Goal: Task Accomplishment & Management: Use online tool/utility

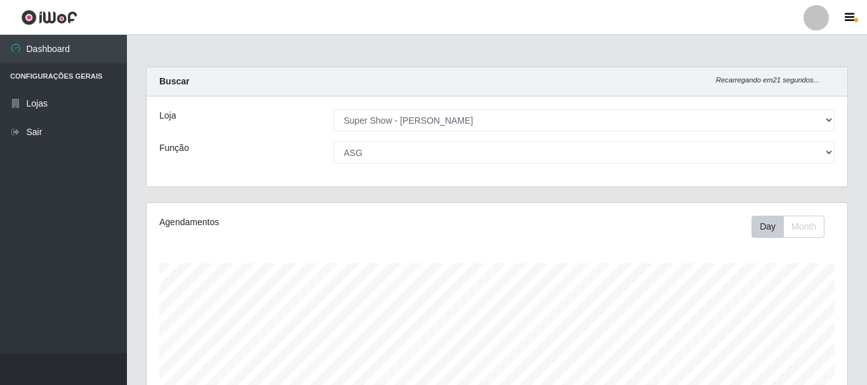
select select "120"
select select "16"
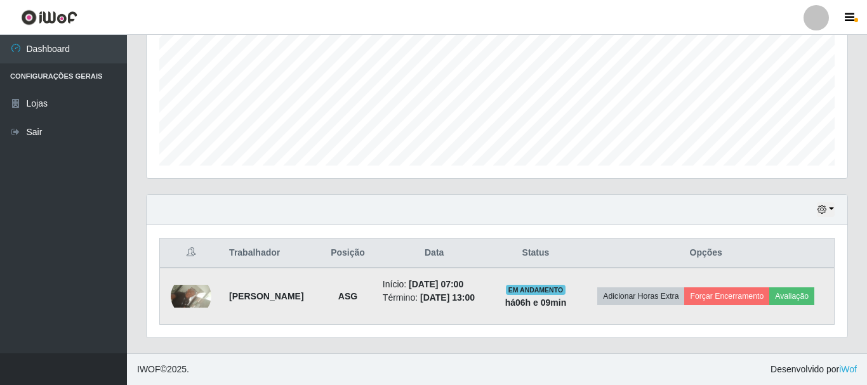
scroll to position [263, 701]
click at [769, 297] on button "Avaliação" at bounding box center [791, 297] width 45 height 18
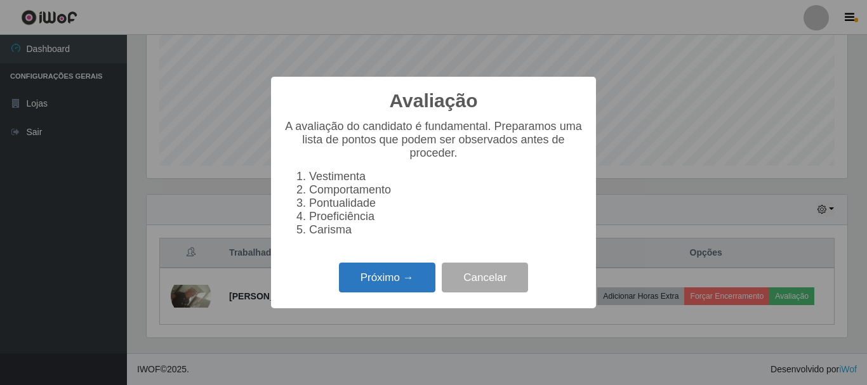
click at [411, 289] on button "Próximo →" at bounding box center [387, 278] width 96 height 30
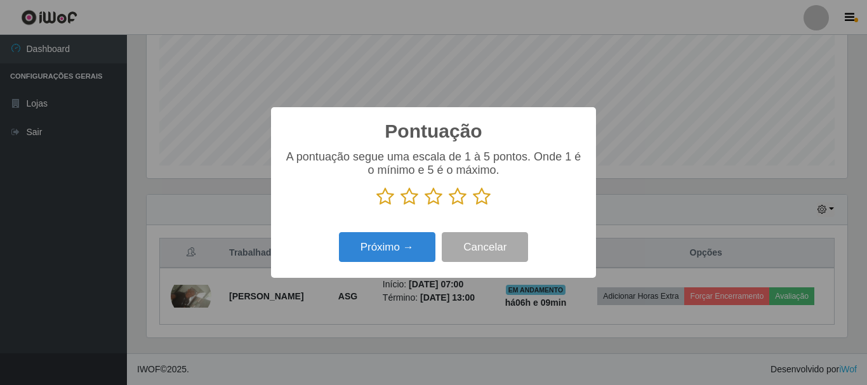
click at [479, 195] on icon at bounding box center [482, 196] width 18 height 19
click at [473, 206] on input "radio" at bounding box center [473, 206] width 0 height 0
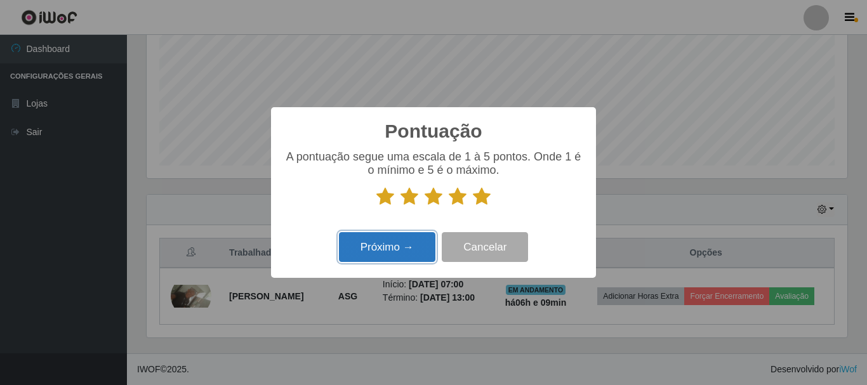
click at [394, 244] on button "Próximo →" at bounding box center [387, 247] width 96 height 30
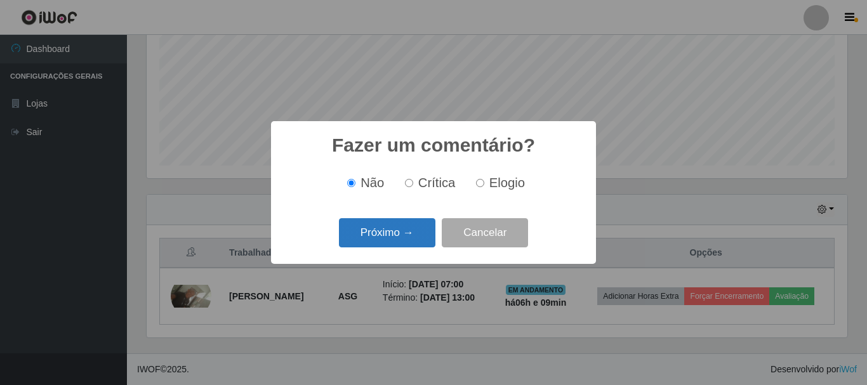
click at [401, 234] on button "Próximo →" at bounding box center [387, 233] width 96 height 30
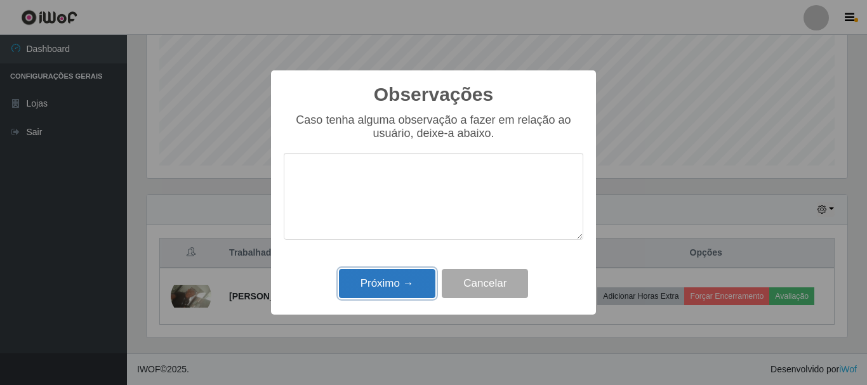
click at [403, 283] on button "Próximo →" at bounding box center [387, 284] width 96 height 30
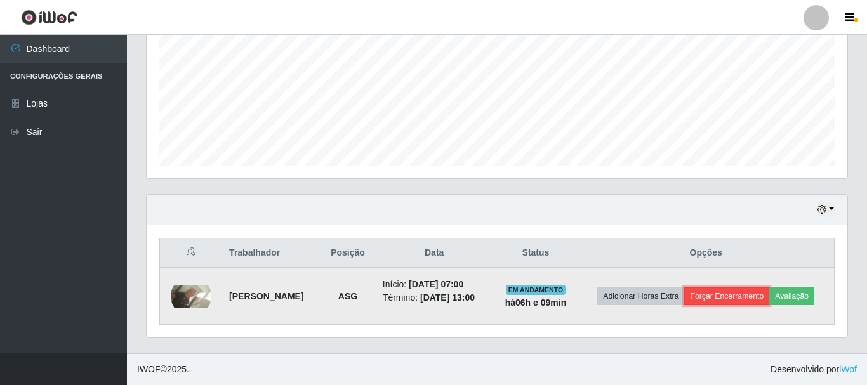
click at [769, 288] on button "Forçar Encerramento" at bounding box center [726, 297] width 85 height 18
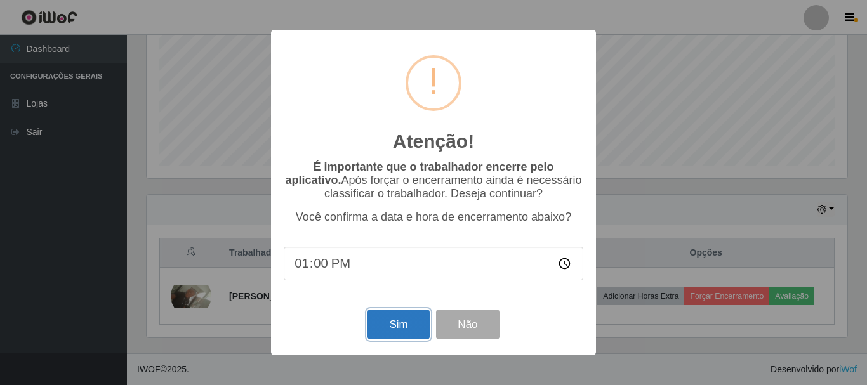
click at [383, 315] on button "Sim" at bounding box center [399, 325] width 62 height 30
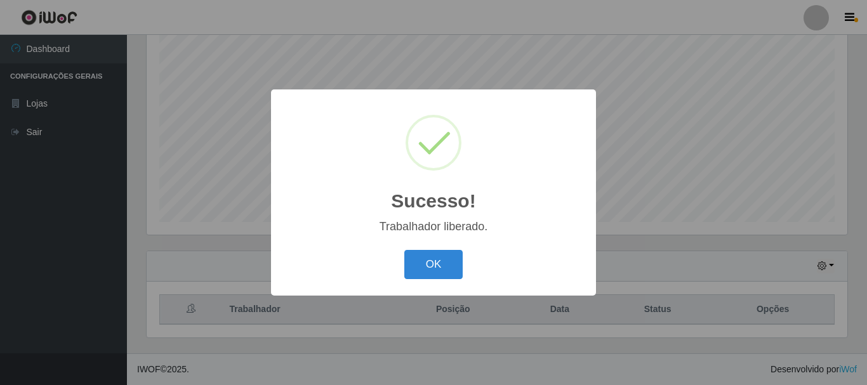
scroll to position [232, 0]
click at [440, 248] on div "OK Cancel" at bounding box center [434, 264] width 300 height 36
drag, startPoint x: 440, startPoint y: 274, endPoint x: 446, endPoint y: 308, distance: 34.7
click at [442, 274] on button "OK" at bounding box center [433, 265] width 59 height 30
